Goal: Task Accomplishment & Management: Use online tool/utility

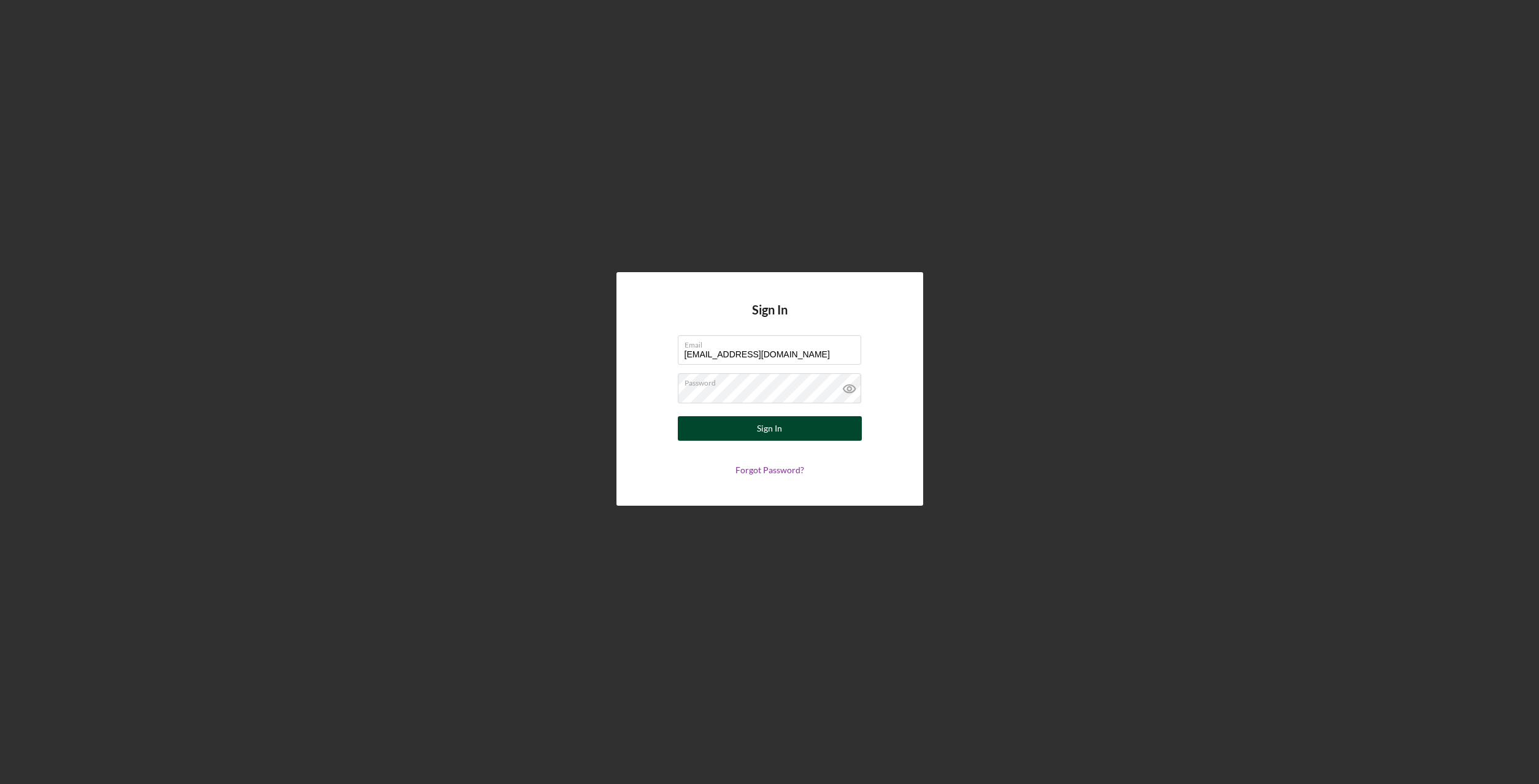
type input "[EMAIL_ADDRESS][DOMAIN_NAME]"
click at [781, 424] on div "Sign In" at bounding box center [770, 429] width 25 height 24
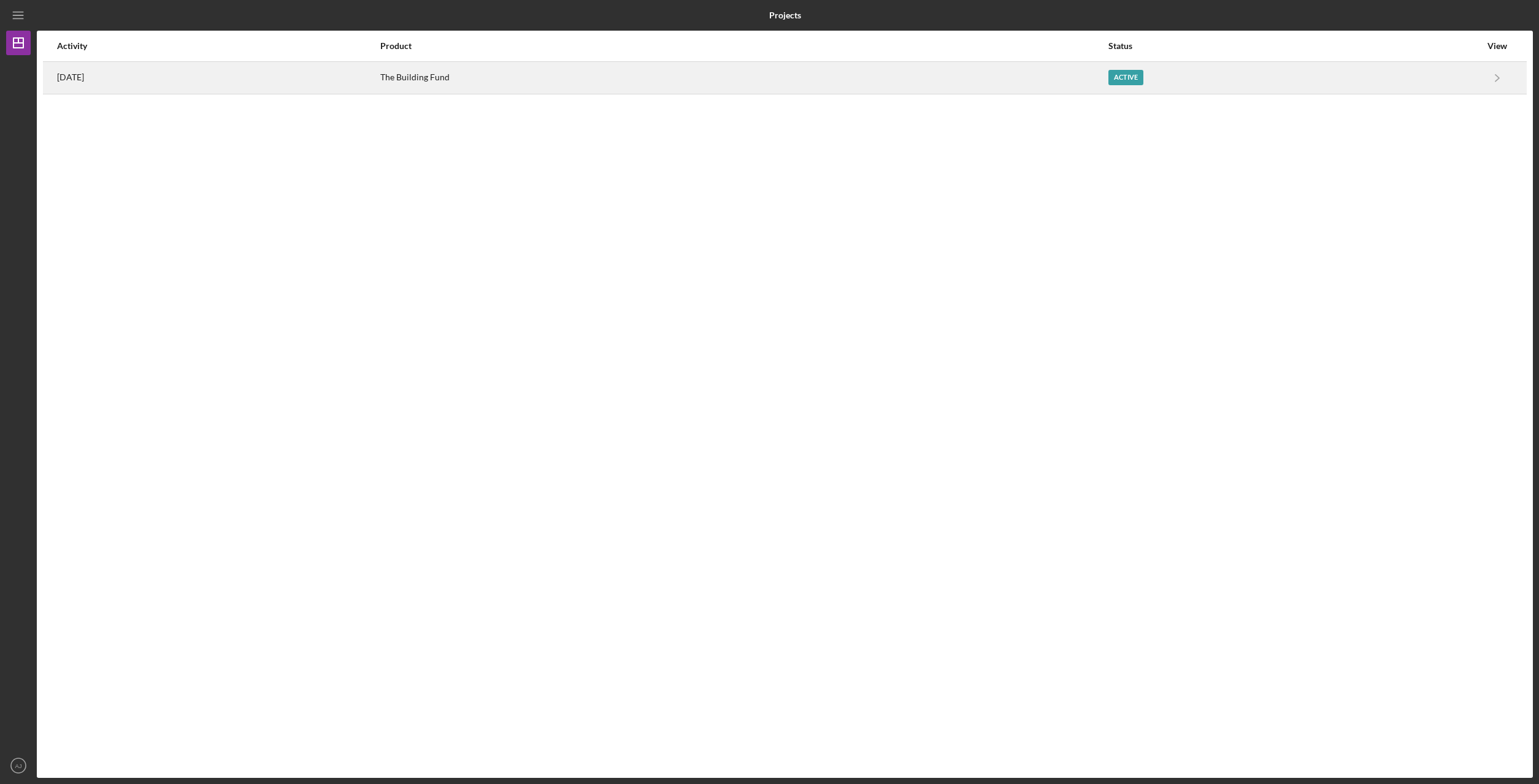
click at [531, 89] on div "The Building Fund" at bounding box center [743, 78] width 727 height 31
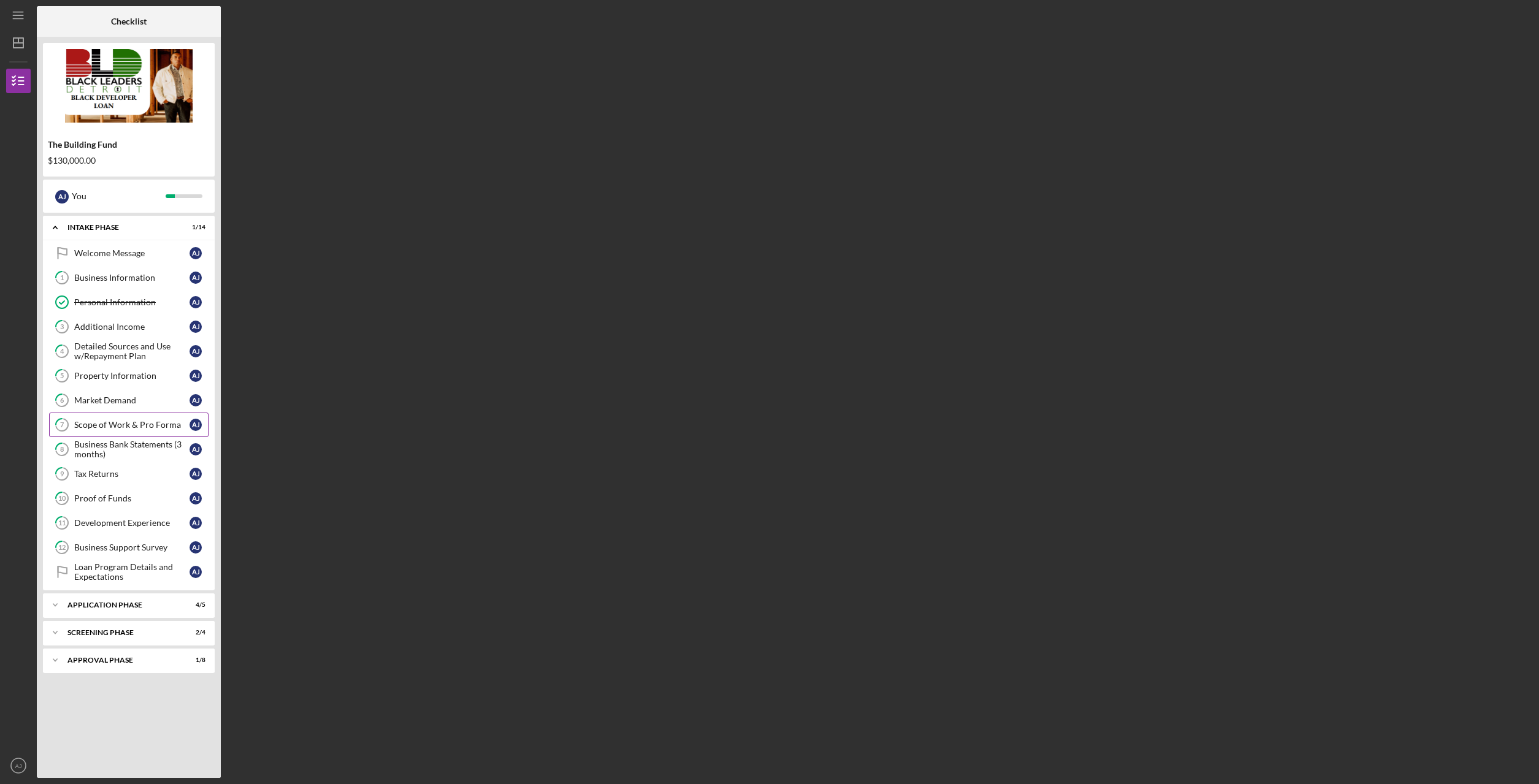
click at [150, 424] on div "Scope of Work & Pro Forma" at bounding box center [132, 425] width 115 height 10
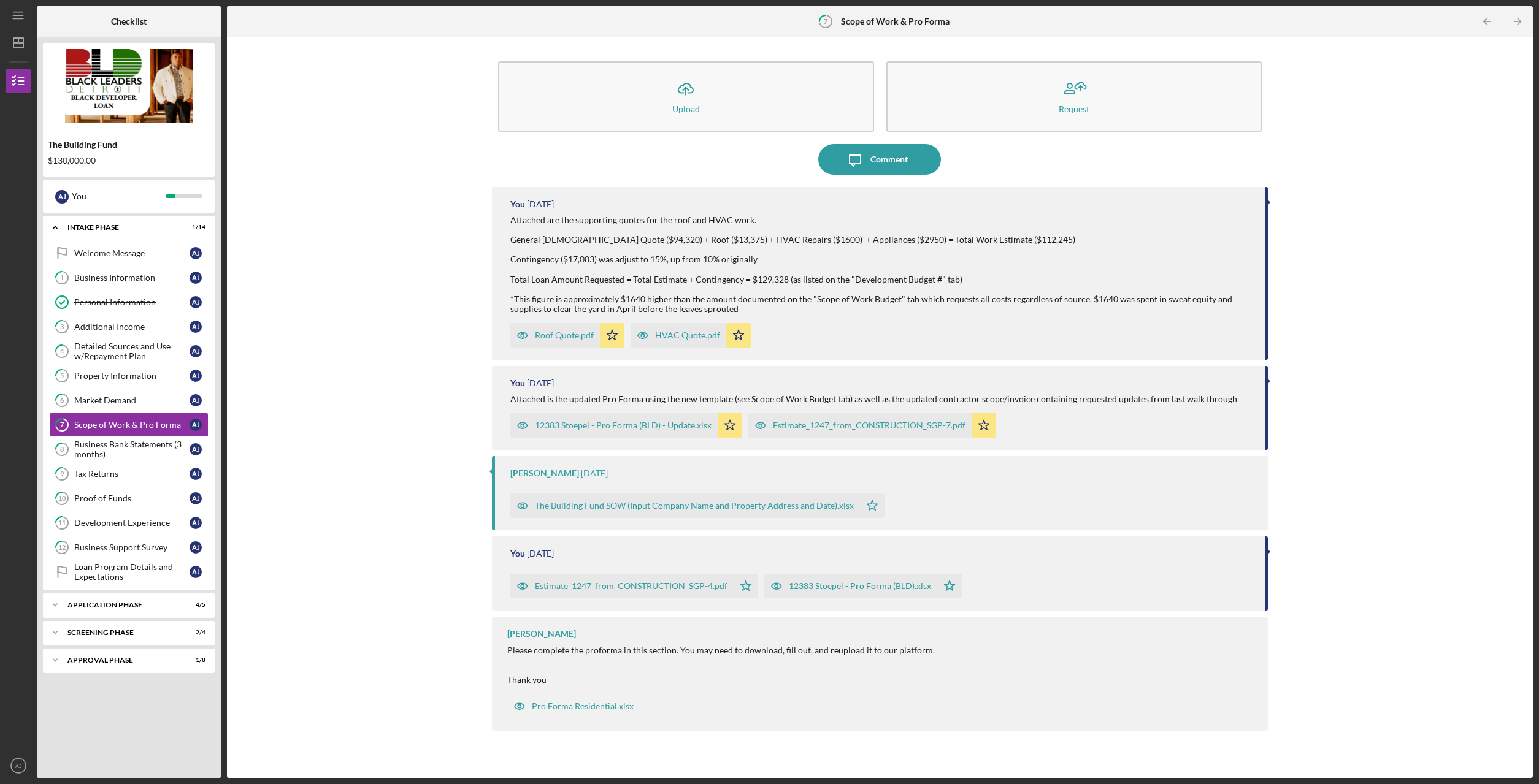
click at [686, 507] on div "The Building Fund SOW (Input Company Name and Property Address and Date).xlsx" at bounding box center [694, 505] width 319 height 10
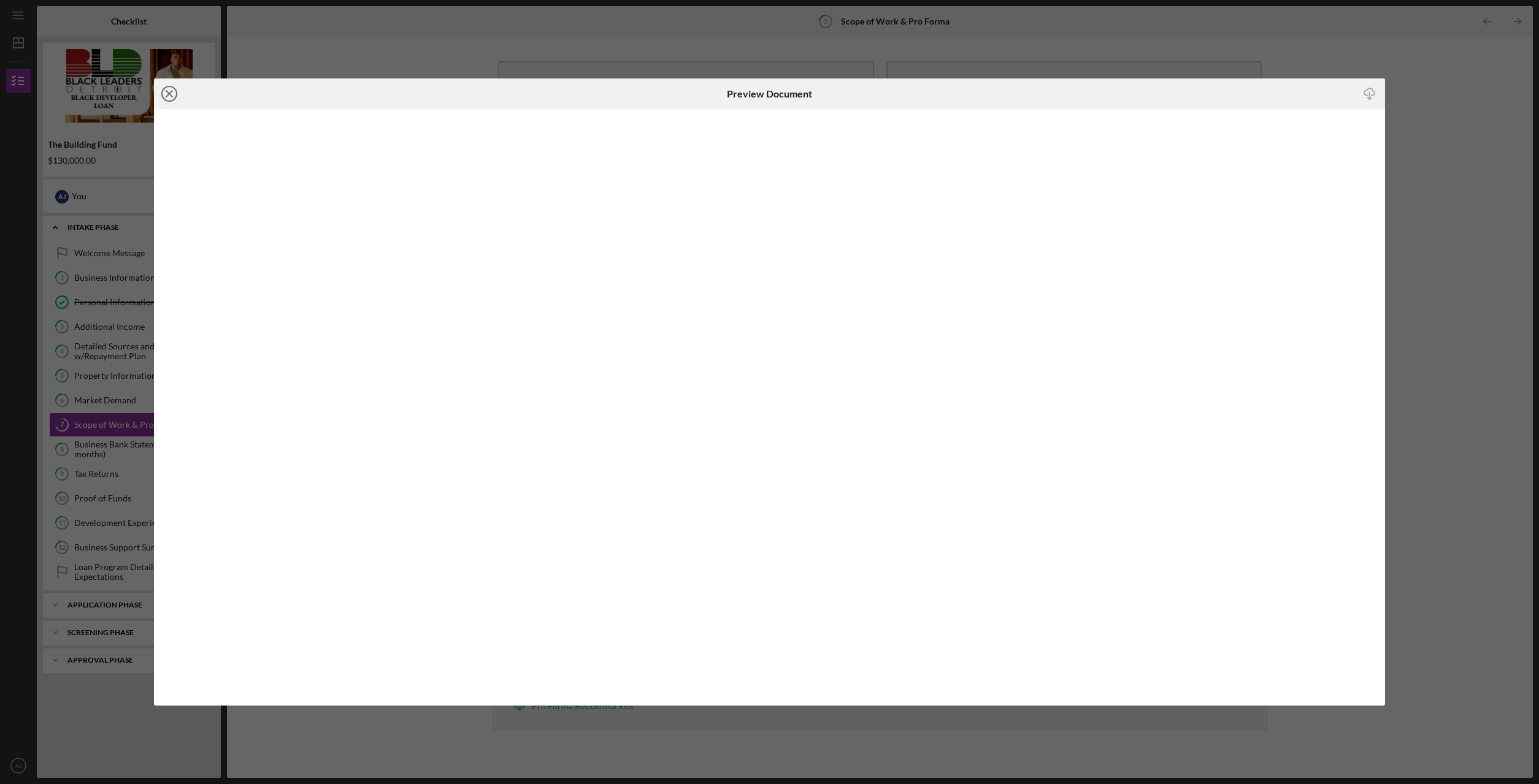
click at [174, 98] on icon "Icon/Close" at bounding box center [170, 94] width 31 height 31
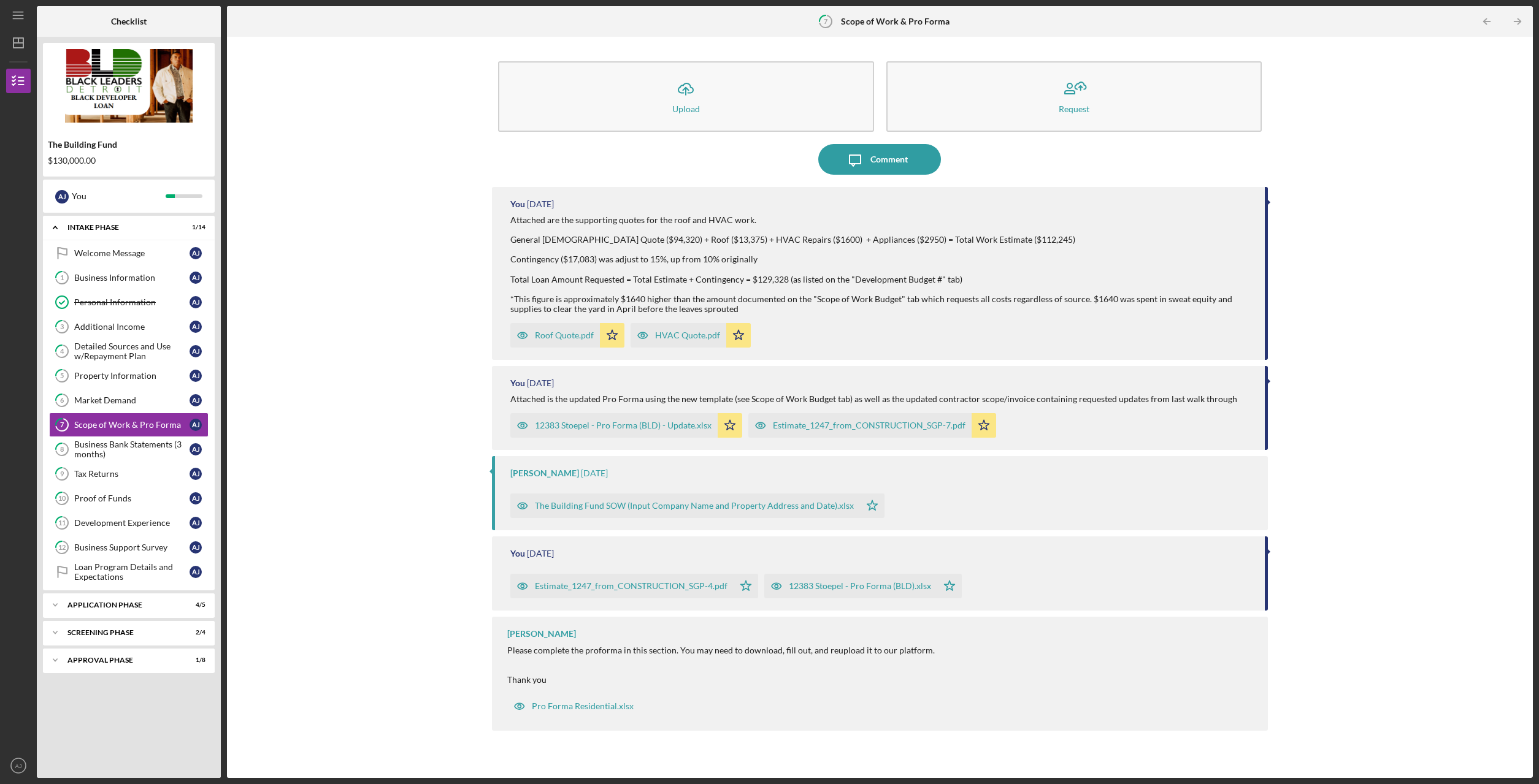
click at [654, 425] on div "12383 Stoepel - Pro Forma (BLD) - Update.xlsx" at bounding box center [623, 425] width 176 height 10
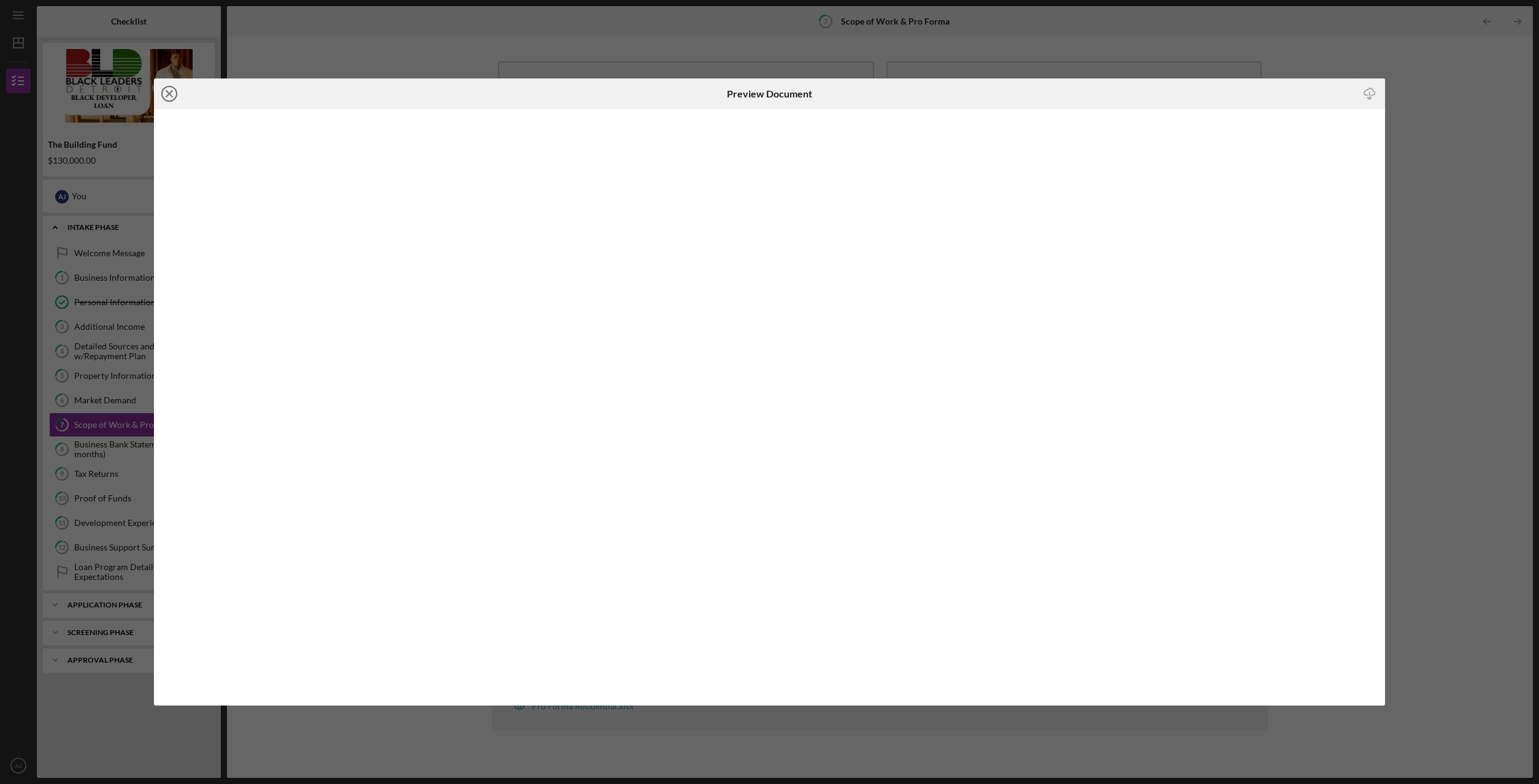
click at [159, 93] on icon "Icon/Close" at bounding box center [170, 94] width 31 height 31
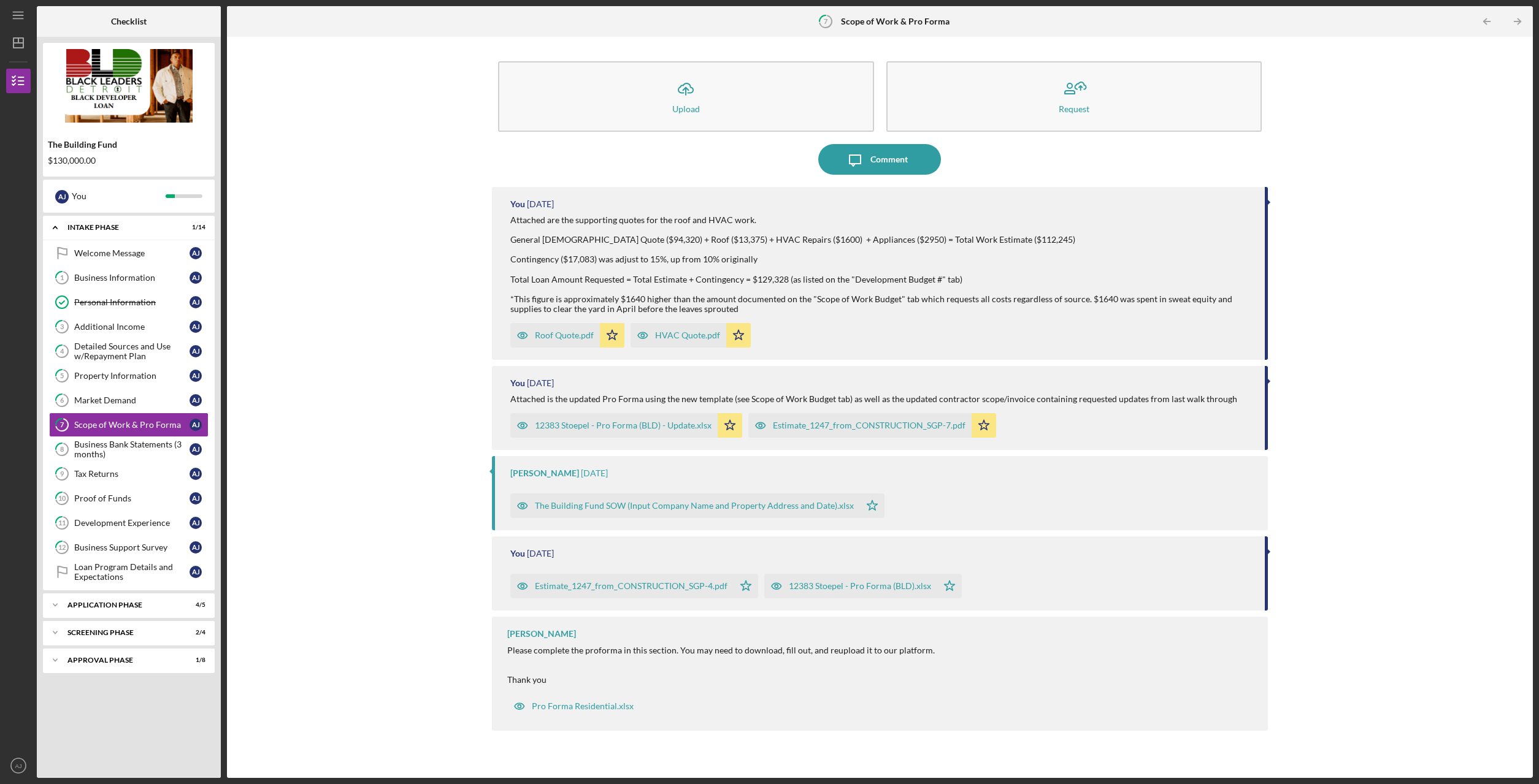
click at [329, 277] on div "Icon/Upload Upload Request Icon/Message Comment You [DATE] Attached are the sup…" at bounding box center [879, 407] width 1293 height 729
click at [673, 427] on div "12383 Stoepel - Pro Forma (BLD) - Update.xlsx" at bounding box center [623, 425] width 176 height 10
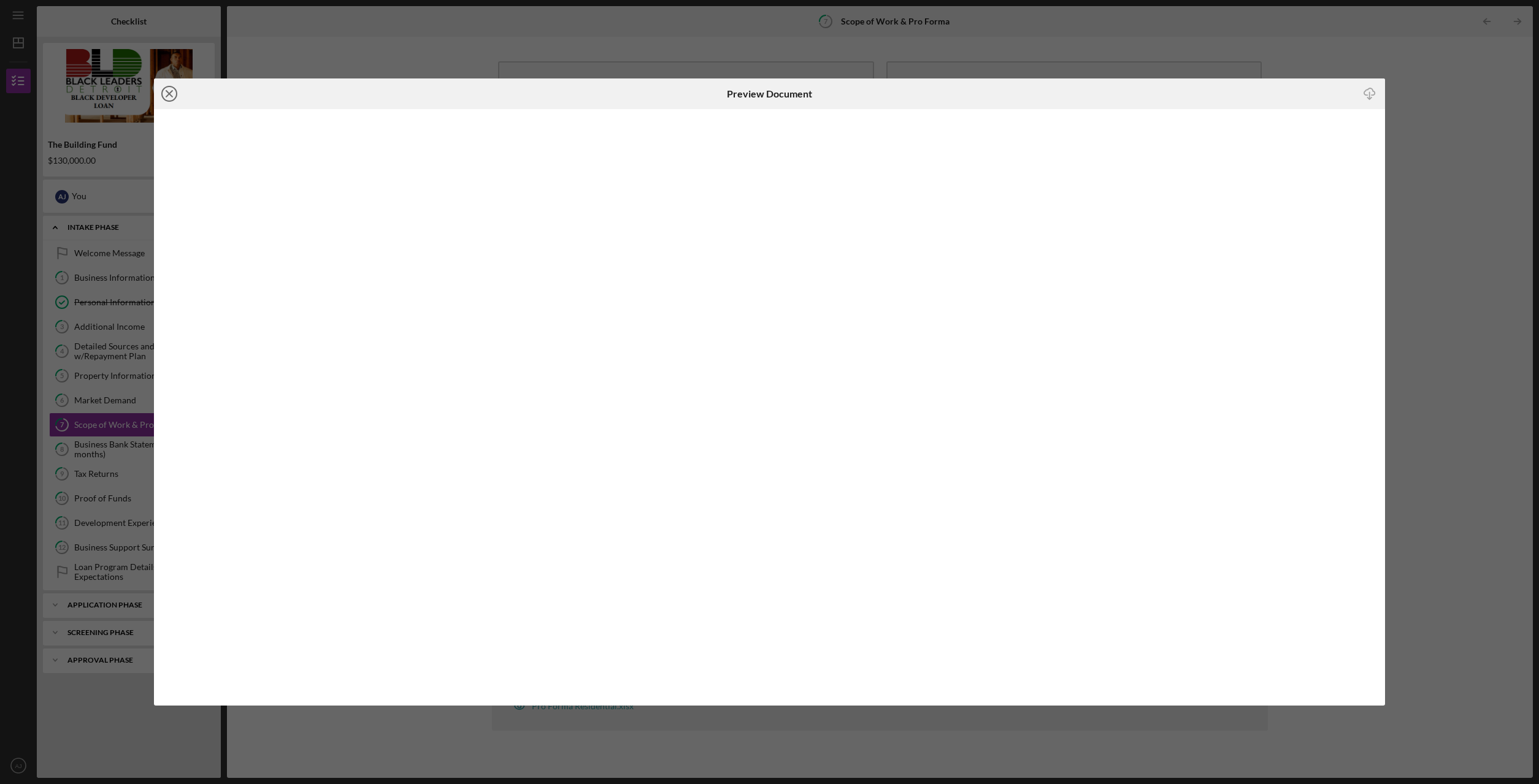
click at [179, 94] on icon "Icon/Close" at bounding box center [170, 94] width 31 height 31
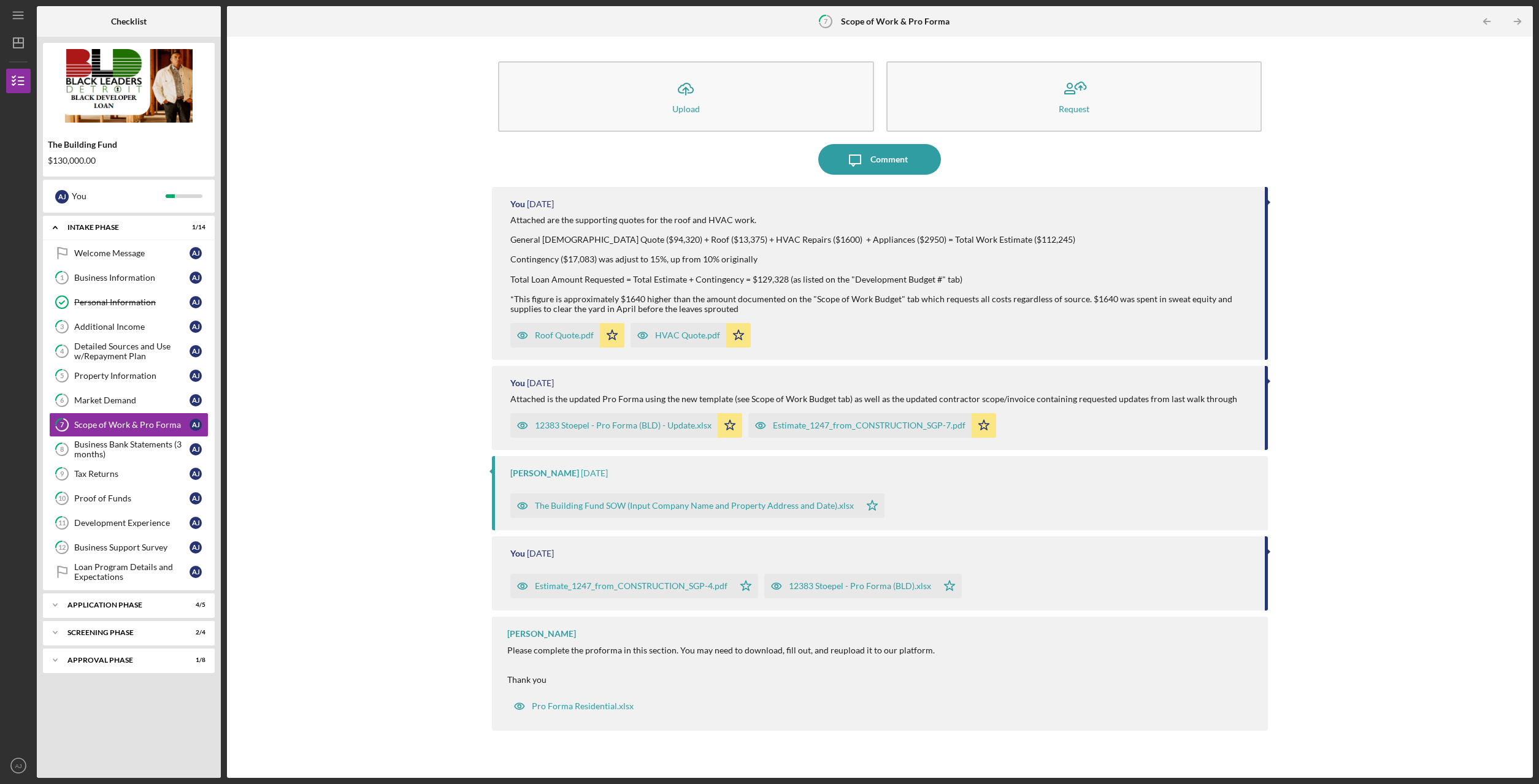
click at [257, 456] on div "Icon/Upload Upload Request Icon/Message Comment You [DATE] Attached are the sup…" at bounding box center [879, 407] width 1293 height 729
click at [438, 161] on div "Icon/Upload Upload Request Icon/Message Comment You [DATE] Attached are the sup…" at bounding box center [879, 407] width 1293 height 729
click at [358, 282] on div "Icon/Upload Upload Request Icon/Message Comment You [DATE] Attached are the sup…" at bounding box center [879, 407] width 1293 height 729
